Goal: Check status: Check status

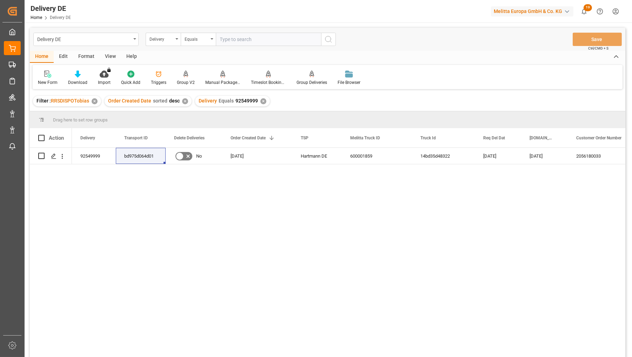
click at [169, 42] on div "Delivery" at bounding box center [161, 38] width 24 height 8
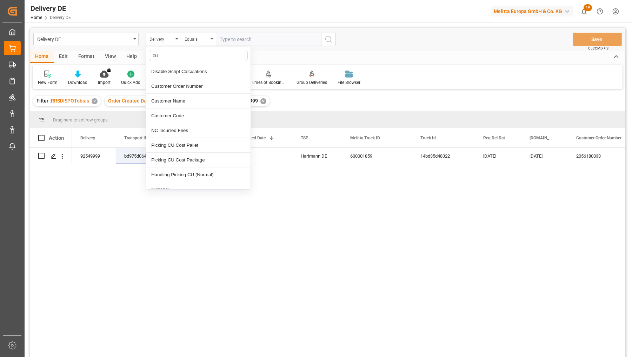
type input "cus"
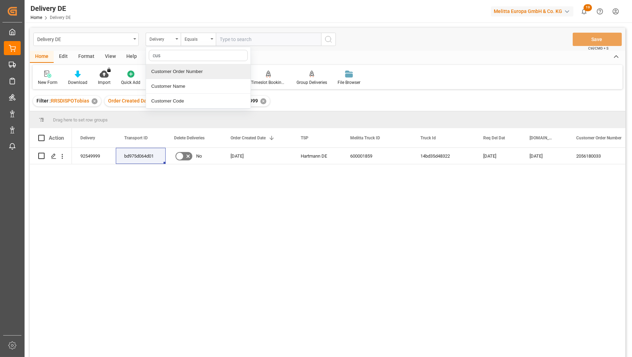
click at [181, 71] on div "Customer Order Number" at bounding box center [198, 71] width 105 height 15
click at [230, 41] on input "text" at bounding box center [268, 39] width 105 height 13
paste input "8YG9PURZ"
type input "8YG9PURZ"
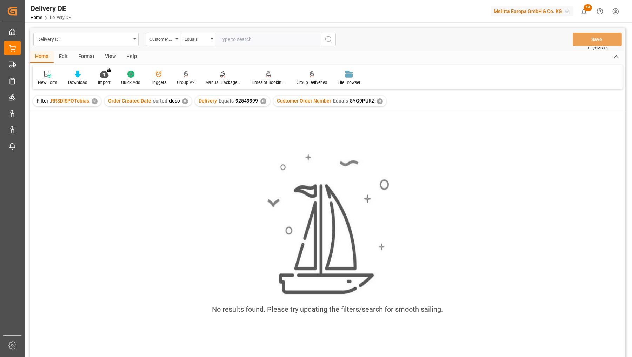
click at [261, 101] on div "✕" at bounding box center [263, 101] width 6 height 6
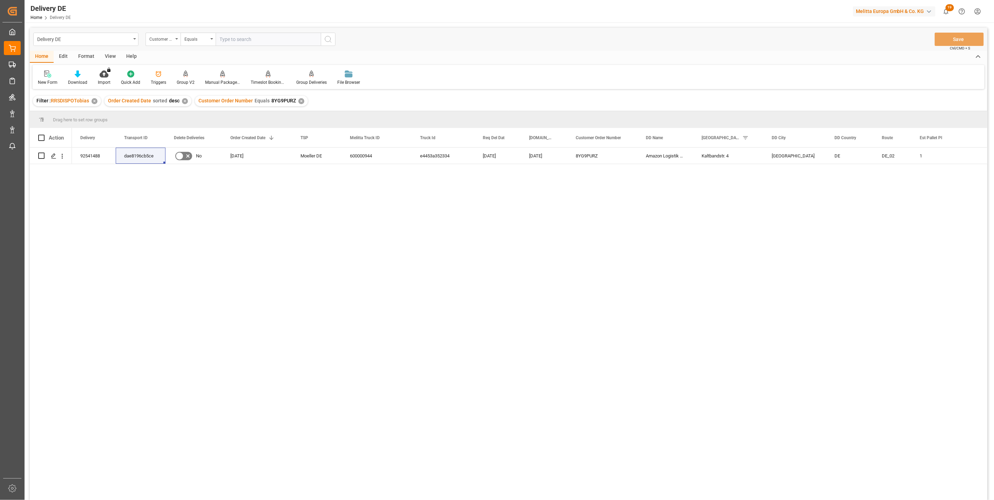
click at [631, 356] on div "92541488 dae8196cb5ce No 21.07.2025 Moeller DE 600000944 e4453a352334 28.07.202…" at bounding box center [530, 326] width 916 height 357
click at [93, 155] on div "92541488" at bounding box center [94, 156] width 44 height 16
click at [142, 157] on div "dae8196cb5ce" at bounding box center [141, 156] width 50 height 16
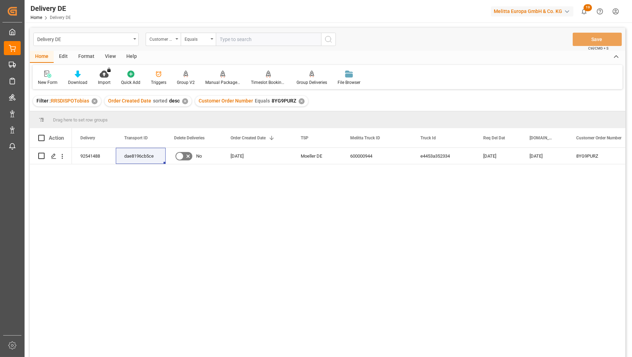
click at [226, 37] on input "text" at bounding box center [268, 39] width 105 height 13
paste input "5K31FVFP"
type input "5K31FVFP"
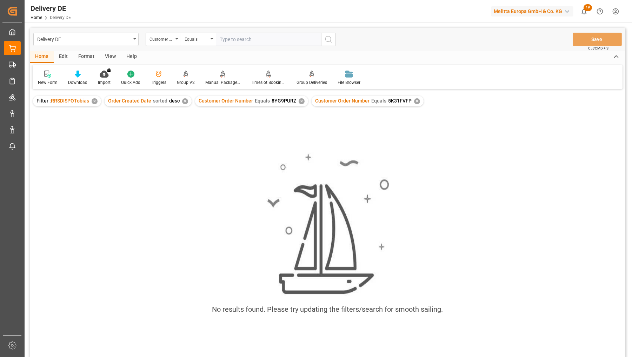
click at [298, 100] on div "✕" at bounding box center [301, 101] width 6 height 6
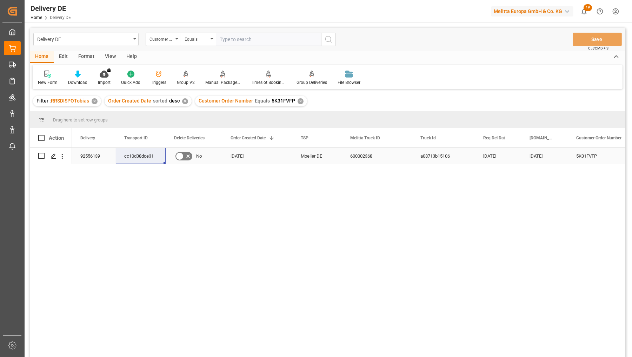
click at [90, 155] on div "92556139" at bounding box center [94, 156] width 44 height 16
click at [251, 36] on input "text" at bounding box center [268, 39] width 105 height 13
paste input "7YH6IGSP"
type input "7YH6IGSP"
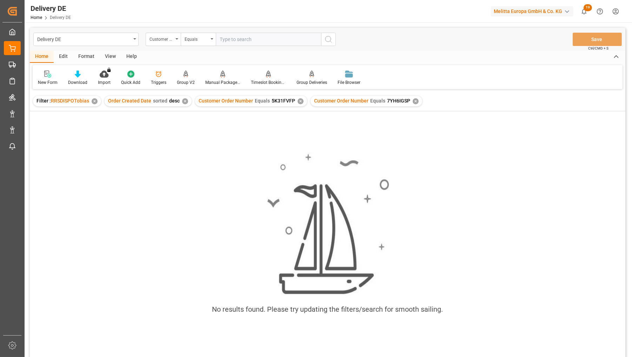
click at [300, 100] on div "✕" at bounding box center [300, 101] width 6 height 6
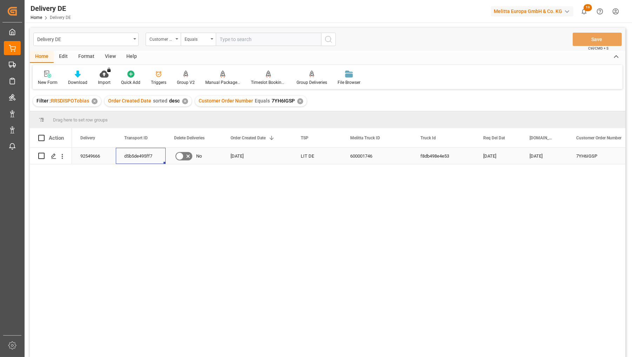
click at [141, 154] on div "d5b5de495ff7" at bounding box center [141, 156] width 50 height 16
click at [247, 40] on input "text" at bounding box center [268, 39] width 105 height 13
paste input "124315DD"
type input "124315DD"
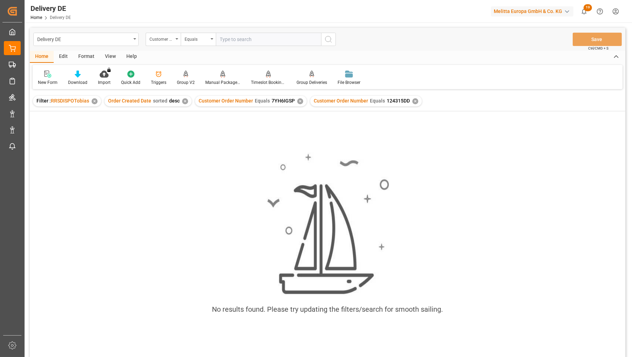
click at [297, 100] on div "✕" at bounding box center [300, 101] width 6 height 6
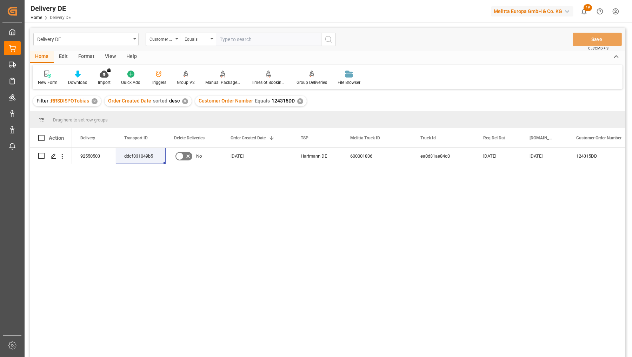
click at [157, 102] on span "sorted" at bounding box center [160, 101] width 14 height 6
click at [100, 152] on div "92550503" at bounding box center [94, 156] width 44 height 16
click at [144, 146] on div "Transport ID" at bounding box center [137, 137] width 27 height 19
click at [135, 155] on div "ddcf331049b5" at bounding box center [141, 156] width 50 height 16
click at [241, 43] on input "text" at bounding box center [268, 39] width 105 height 13
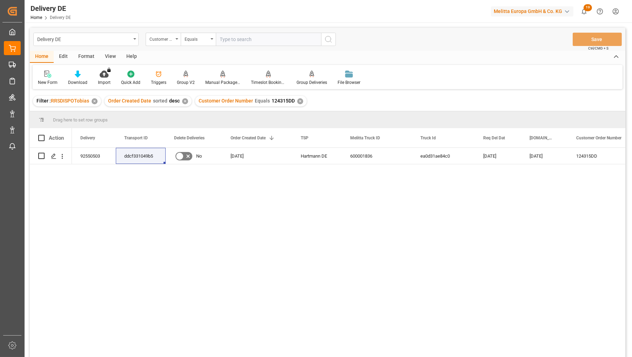
paste input "8O42SSJD"
type input "8O42SSJD"
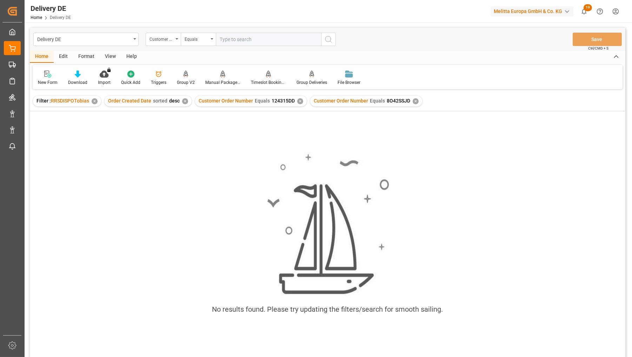
click at [297, 102] on div "✕" at bounding box center [300, 101] width 6 height 6
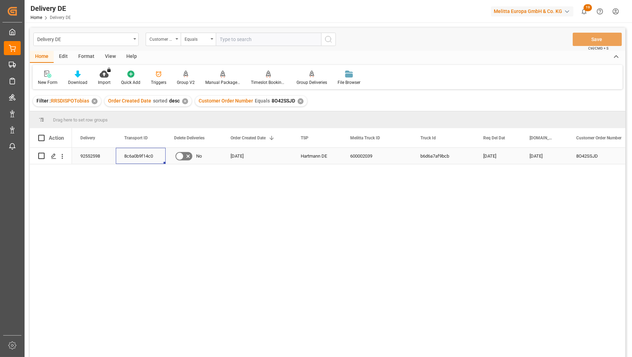
click at [130, 158] on div "8c6a0b9f14c0" at bounding box center [141, 156] width 50 height 16
click at [139, 155] on div "8c6a0b9f14c0" at bounding box center [141, 156] width 50 height 16
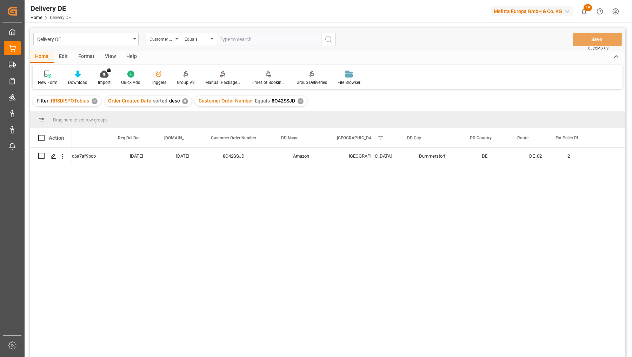
scroll to position [0, 390]
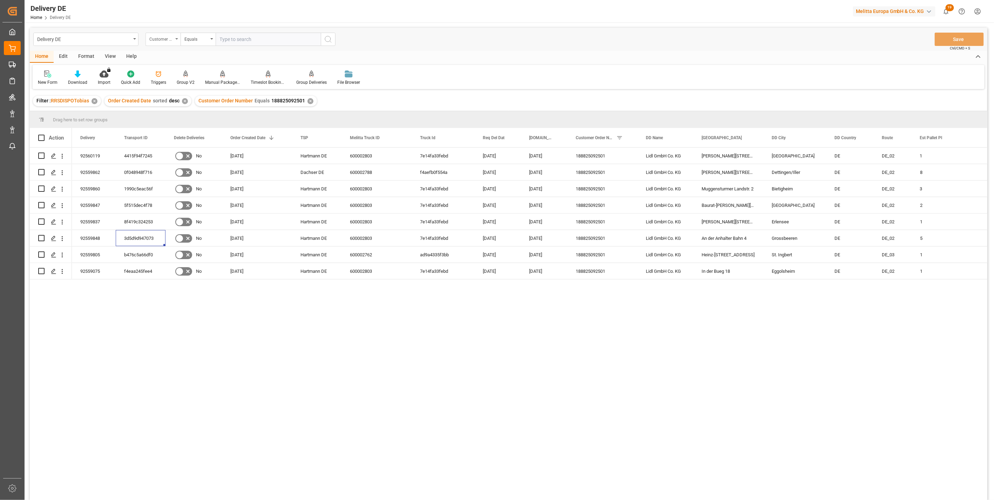
click at [154, 39] on div "Customer Order Number" at bounding box center [161, 38] width 24 height 8
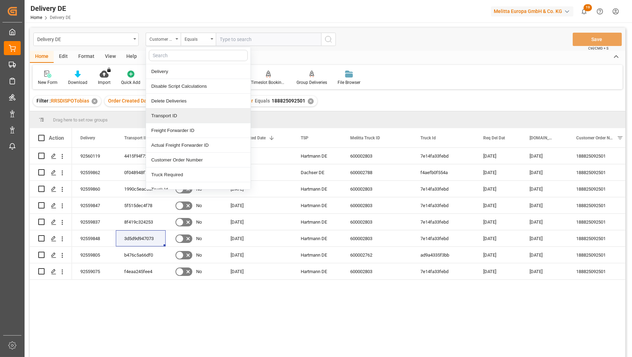
click at [170, 115] on div "Transport ID" at bounding box center [198, 115] width 105 height 15
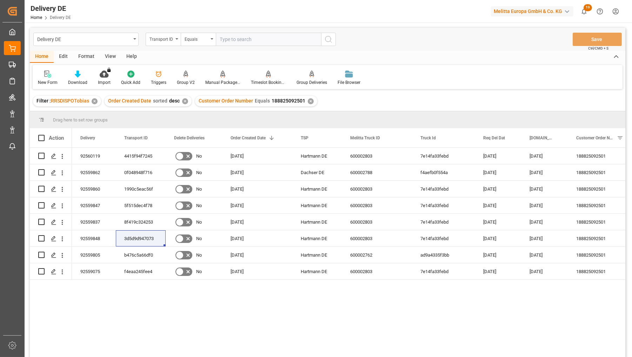
click at [234, 40] on input "text" at bounding box center [268, 39] width 105 height 13
paste input "d5b5de495ff7"
type input "d5b5de495ff7"
click at [332, 40] on icon "search button" at bounding box center [328, 39] width 8 height 8
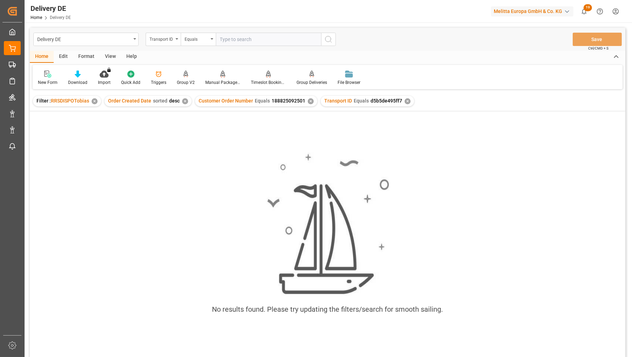
click at [309, 101] on div "✕" at bounding box center [311, 101] width 6 height 6
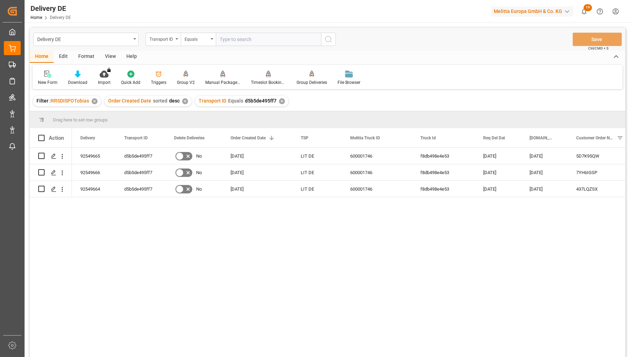
click at [502, 298] on div "600001746 f8db498e4e53 22.08.2025 20.08.2025 5D7K95QW Amazon EU S.a.r.L. LIT DE…" at bounding box center [348, 255] width 553 height 214
click at [99, 174] on div "92549666" at bounding box center [94, 172] width 44 height 16
click at [229, 39] on input "text" at bounding box center [268, 39] width 105 height 13
paste input "ddcf331049b5"
type input "ddcf331049b5"
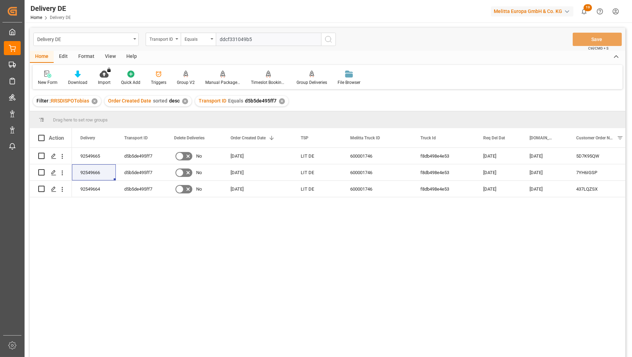
click at [330, 37] on icon "search button" at bounding box center [328, 39] width 8 height 8
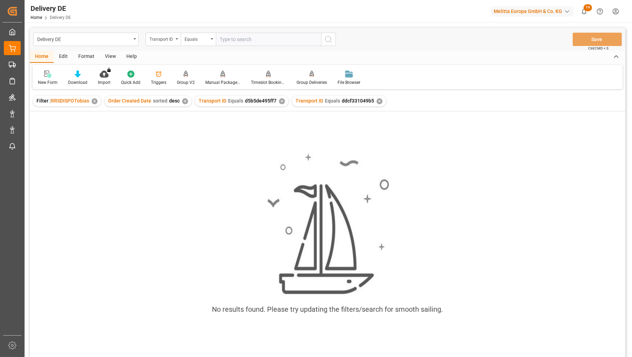
click at [280, 102] on div "✕" at bounding box center [282, 101] width 6 height 6
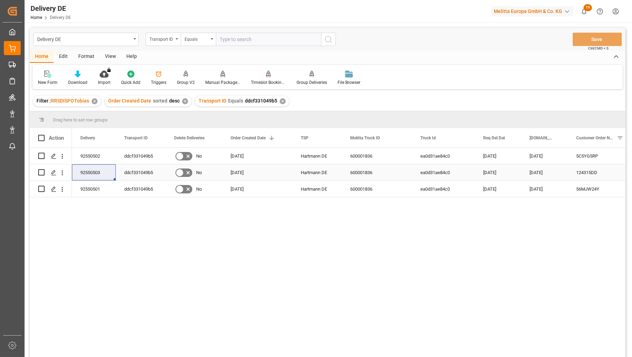
click at [140, 169] on div "ddcf331049b5" at bounding box center [141, 172] width 50 height 16
click at [224, 40] on input "text" at bounding box center [268, 39] width 105 height 13
paste input "8c6a0b9f14c0"
type input "8c6a0b9f14c0"
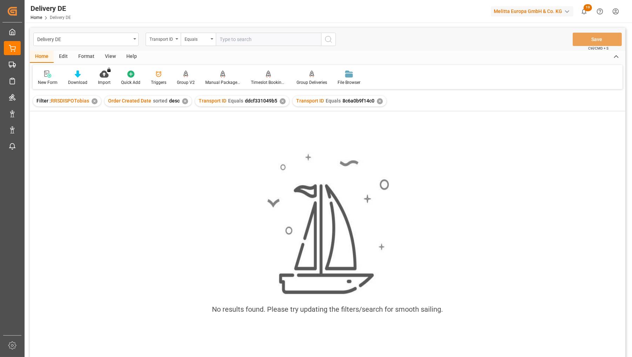
click at [280, 99] on div "✕" at bounding box center [283, 101] width 6 height 6
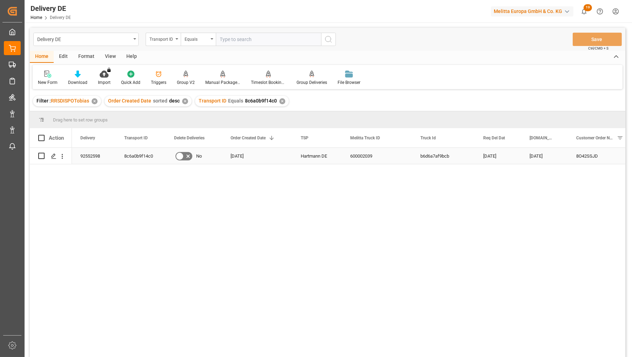
click at [131, 154] on div "8c6a0b9f14c0" at bounding box center [141, 156] width 50 height 16
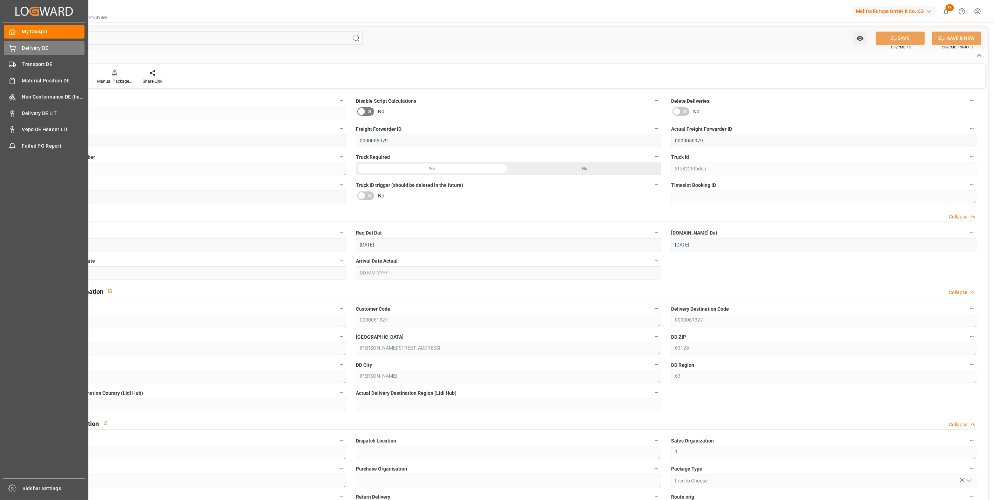
click at [15, 47] on icon at bounding box center [12, 47] width 6 height 5
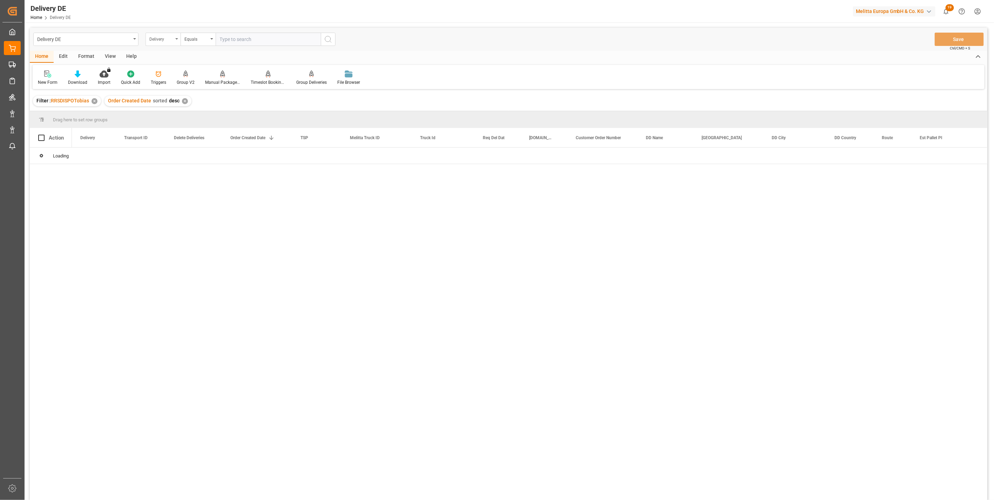
click at [160, 39] on div "Delivery" at bounding box center [161, 38] width 24 height 8
type input "r"
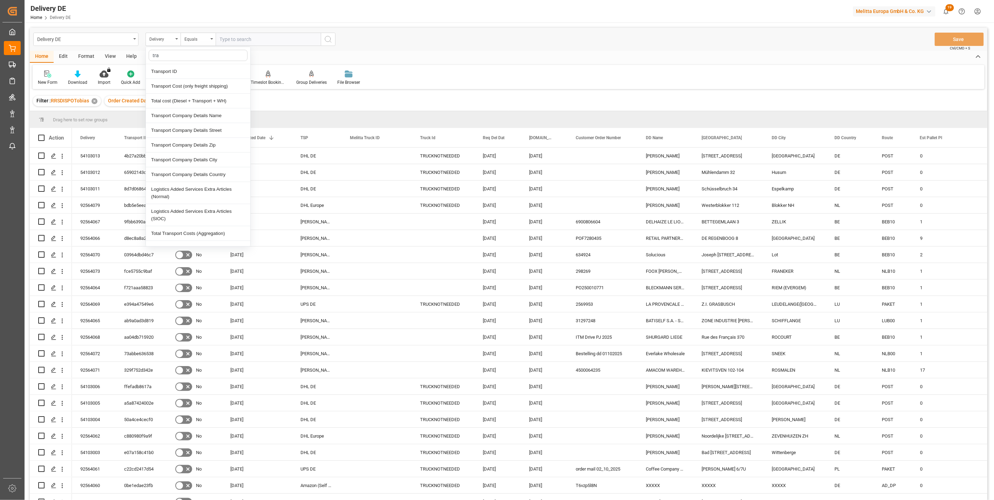
type input "tran"
click at [167, 73] on div "Transport ID" at bounding box center [198, 71] width 105 height 15
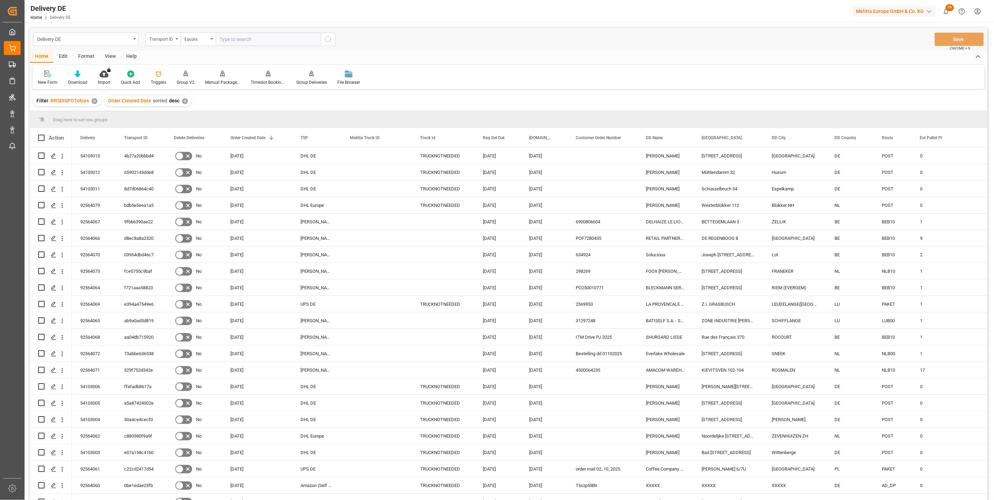
click at [240, 39] on input "text" at bounding box center [268, 39] width 105 height 13
paste input "dae8196cb5ce"
type input "dae8196cb5ce"
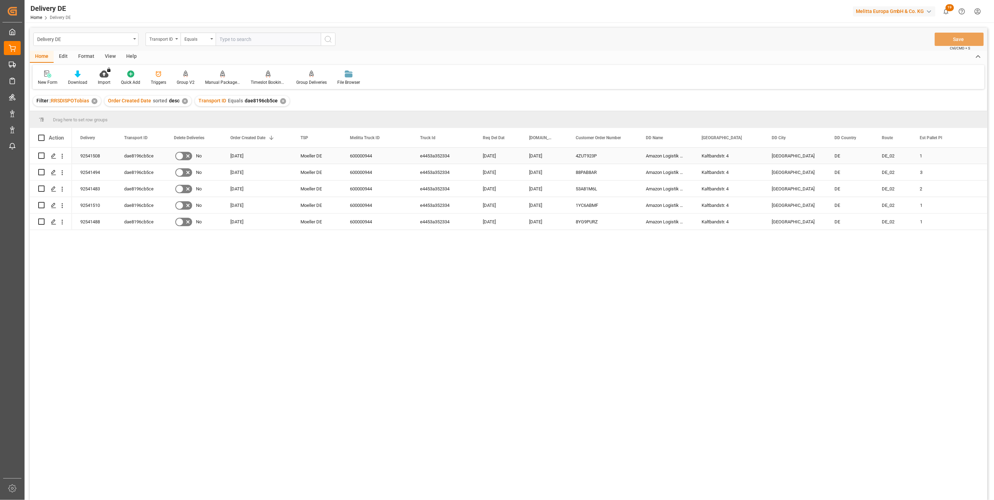
click at [88, 155] on div "92541508" at bounding box center [94, 156] width 44 height 16
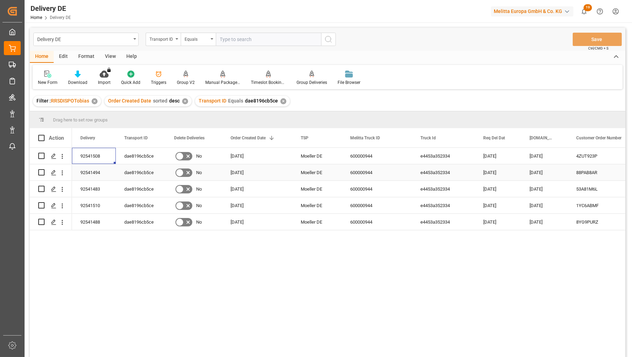
click at [89, 170] on div "92541494" at bounding box center [94, 172] width 44 height 16
click at [93, 185] on div "92541483" at bounding box center [94, 189] width 44 height 16
click at [91, 209] on div "92541510" at bounding box center [94, 205] width 44 height 16
click at [93, 221] on div "92541488" at bounding box center [94, 222] width 44 height 16
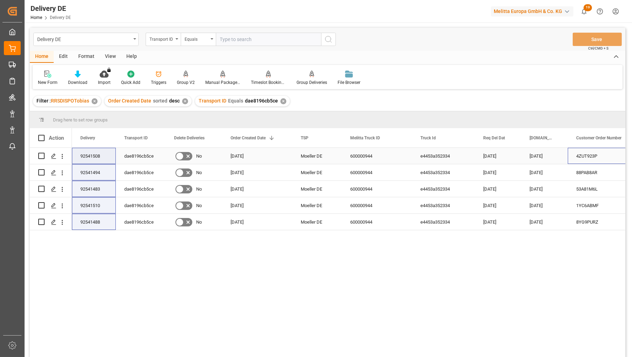
click at [590, 159] on div "4ZUT923P" at bounding box center [602, 156] width 70 height 16
click at [588, 171] on div "88PAB8AR" at bounding box center [602, 172] width 70 height 16
click at [588, 188] on div "53A81M6L" at bounding box center [602, 189] width 70 height 16
click at [587, 208] on div "1YC6ABMF" at bounding box center [602, 205] width 70 height 16
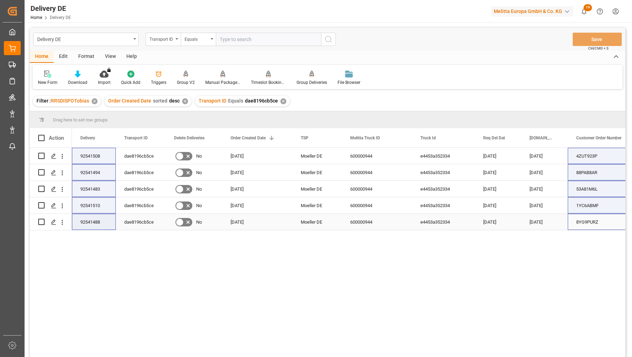
click at [586, 221] on div "8YG9PURZ" at bounding box center [602, 222] width 70 height 16
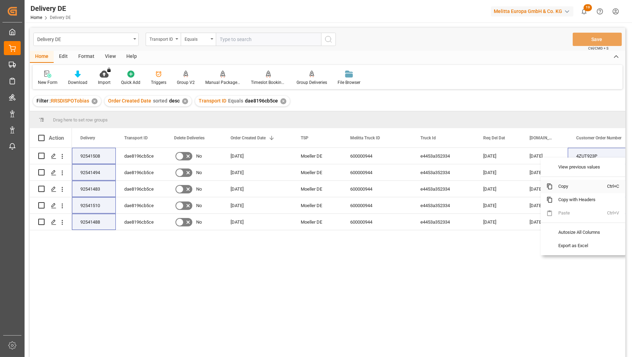
click at [563, 187] on span "Copy" at bounding box center [579, 186] width 55 height 13
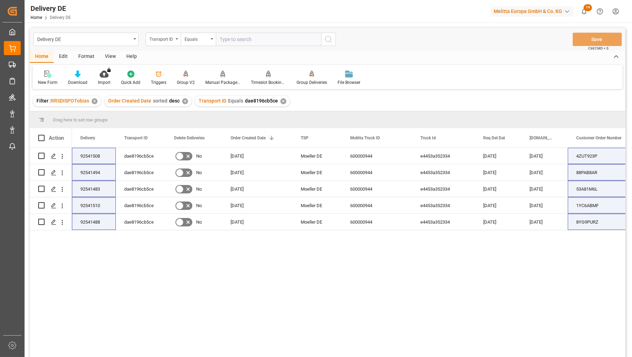
click at [475, 295] on div "92541508 dae8196cb5ce No 21.07.2025 Moeller DE 600000944 e4453a352334 28.07.202…" at bounding box center [348, 255] width 553 height 214
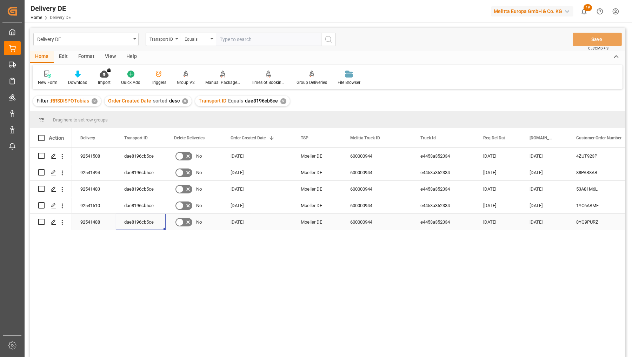
click at [127, 220] on div "dae8196cb5ce" at bounding box center [141, 222] width 50 height 16
click at [509, 291] on div "Amazon Logistik Dortmund GmbH 4ZUT923P 24.07.2025 28.07.2025 e4453a352334 60000…" at bounding box center [348, 255] width 553 height 214
click at [462, 297] on div "Amazon Logistik Dortmund GmbH 4ZUT923P 24.07.2025 28.07.2025 e4453a352334 60000…" at bounding box center [348, 255] width 553 height 214
click at [62, 188] on icon "open menu" at bounding box center [62, 189] width 1 height 5
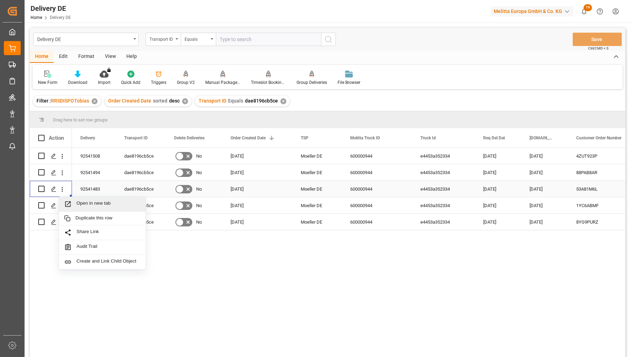
click at [93, 203] on span "Open in new tab" at bounding box center [108, 203] width 64 height 7
click at [509, 138] on span at bounding box center [509, 138] width 6 height 6
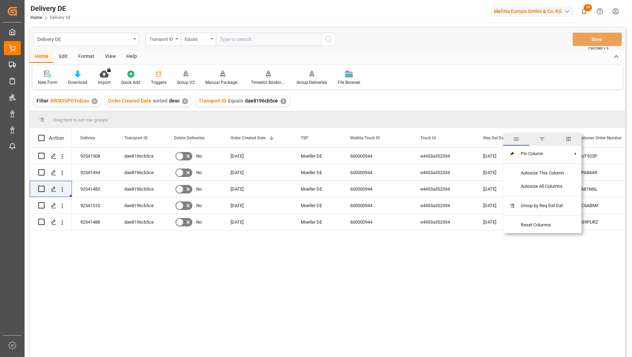
click at [567, 138] on span "columns" at bounding box center [568, 139] width 6 height 6
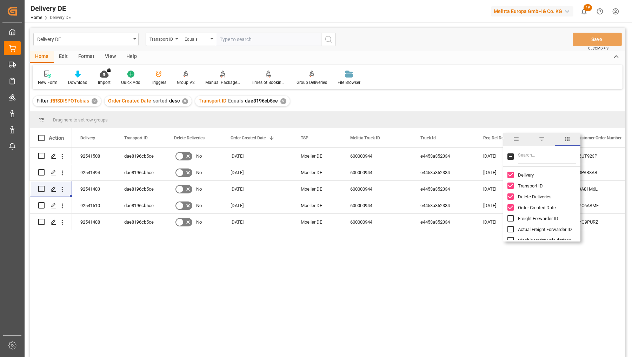
click at [525, 155] on input "Filter Columns Input" at bounding box center [547, 156] width 58 height 14
type input "act"
click at [512, 195] on input "Arrival Date Actual column toggle visibility (hidden)" at bounding box center [510, 196] width 6 height 6
checkbox input "true"
checkbox input "false"
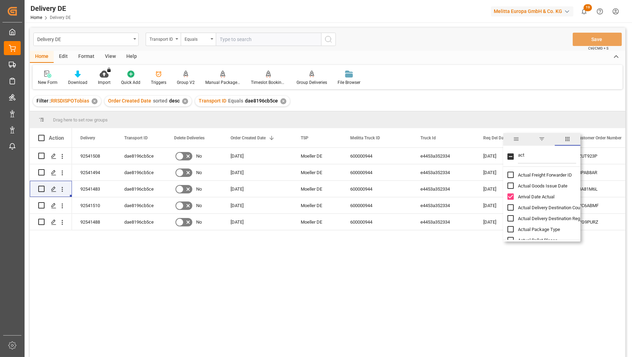
click at [504, 297] on div "4ZUT923P 24.07.2025 28.07.2025 e4453a352334 600000944 Moeller DE 21.07.2025 No …" at bounding box center [348, 255] width 553 height 214
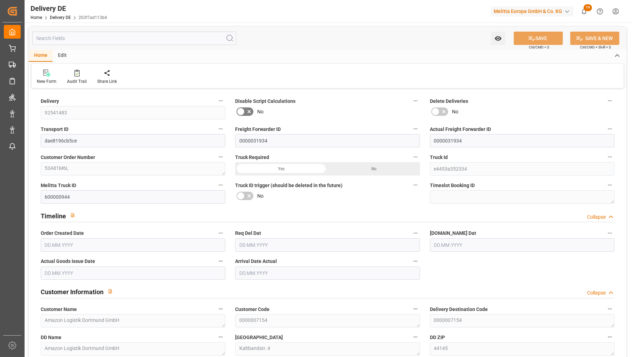
type input "1"
type input "2"
type input "1.75"
type input "86.368"
type input "163.292"
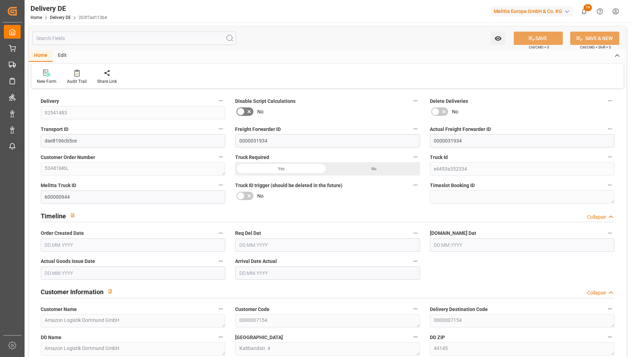
type input "1126.754"
type input "[DATE]"
type input "25.07.2025"
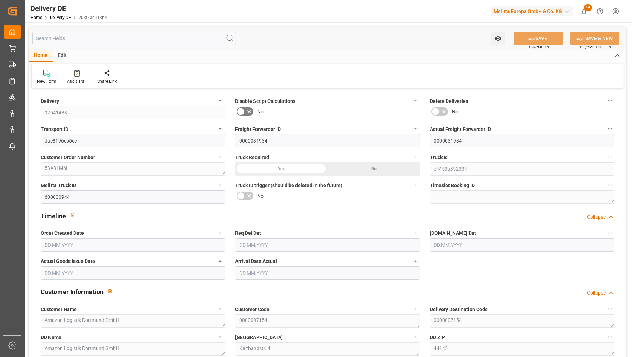
type input "[DATE]"
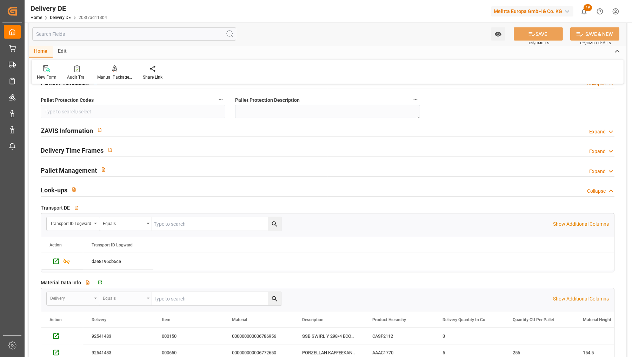
scroll to position [1091, 0]
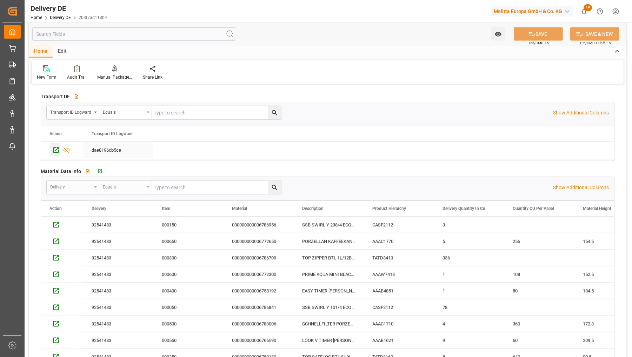
click at [55, 151] on icon "Press SPACE to select this row." at bounding box center [56, 150] width 6 height 6
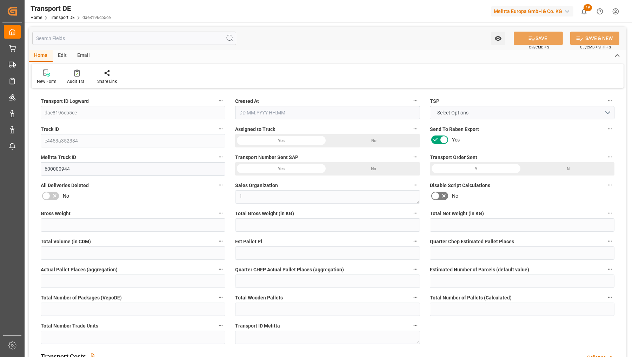
type input "789.705"
type input "583.897"
type input "482.236"
type input "5073.656"
type input "8"
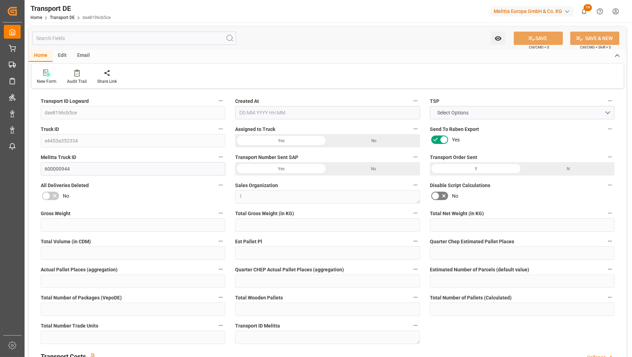
type input "0"
type input "7.5"
type input "0"
type input "1"
type input "7"
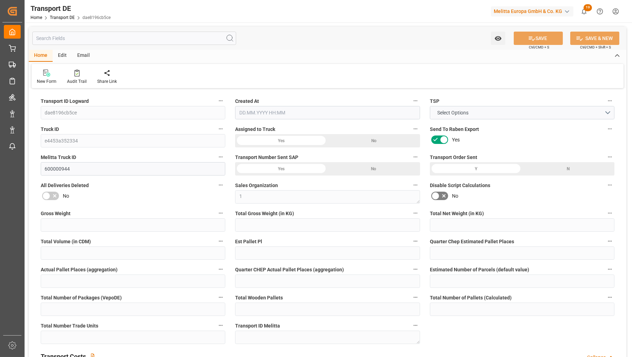
type input "8"
type input "0"
type input "278"
type input "0"
type input "201"
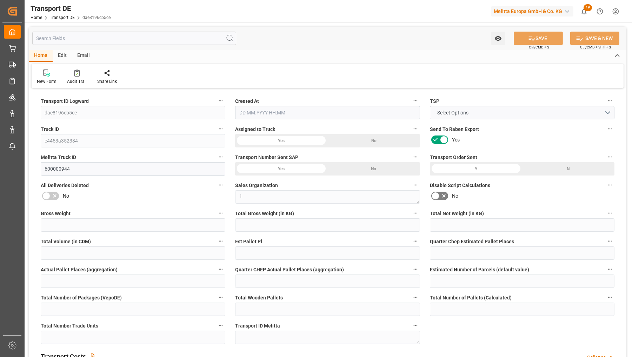
type input "215.734"
type input "201"
type input "199.1106"
type input "44"
type input "0"
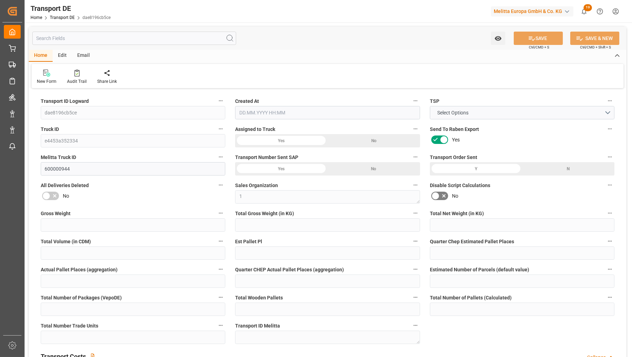
type input "7"
type input "0"
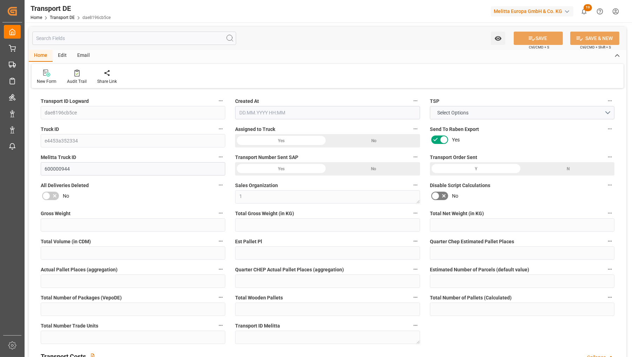
type input "0"
type input "-1.8894"
type input "0"
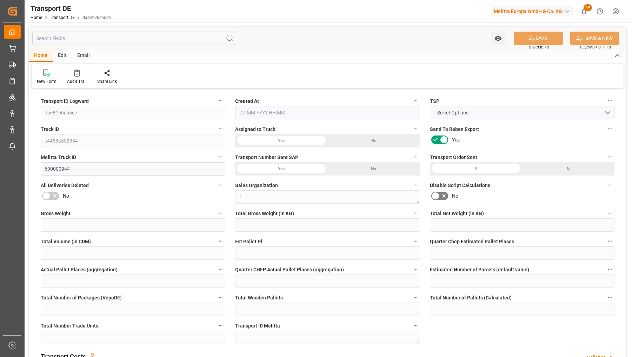
type input "0"
type input "583.897"
type input "10767.6795"
type input "21"
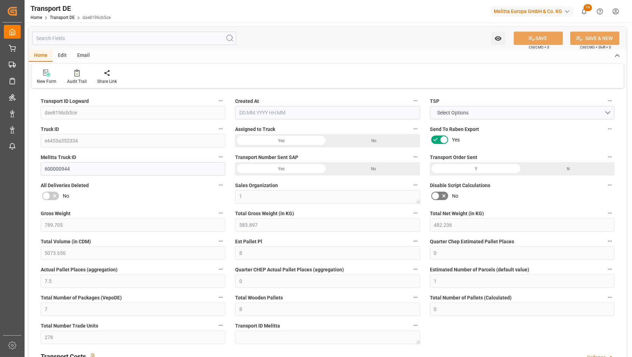
type input "80"
type input "1"
type input "0"
type input "2"
type input "0"
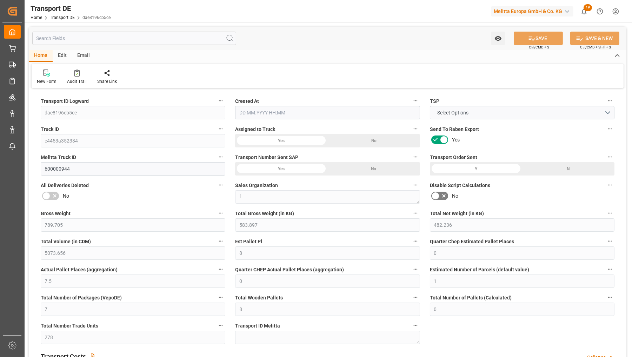
type input "0"
type input "5"
type input "0"
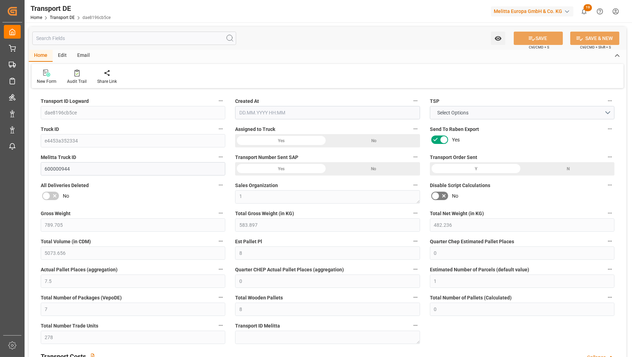
type input "278"
type input "414.8446"
type input "199.1106"
type input "21.07.2025 09:23"
type input "24.07.2025"
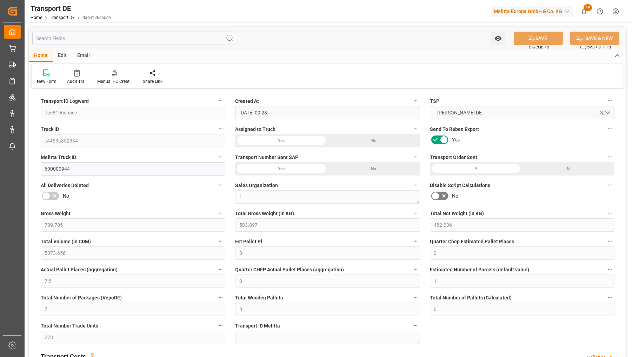
type input "25.07.2025"
type input "28.07.2025"
type input "29.07.2025"
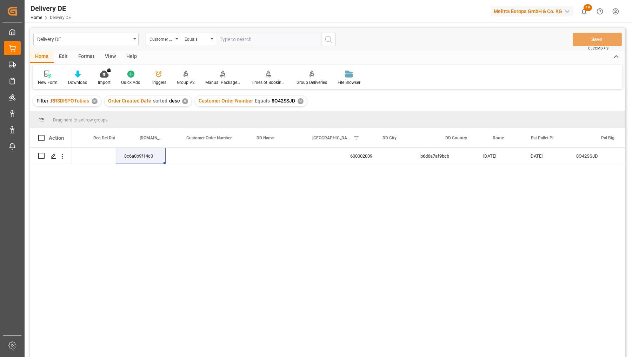
scroll to position [0, 390]
